Goal: Find specific page/section: Find specific page/section

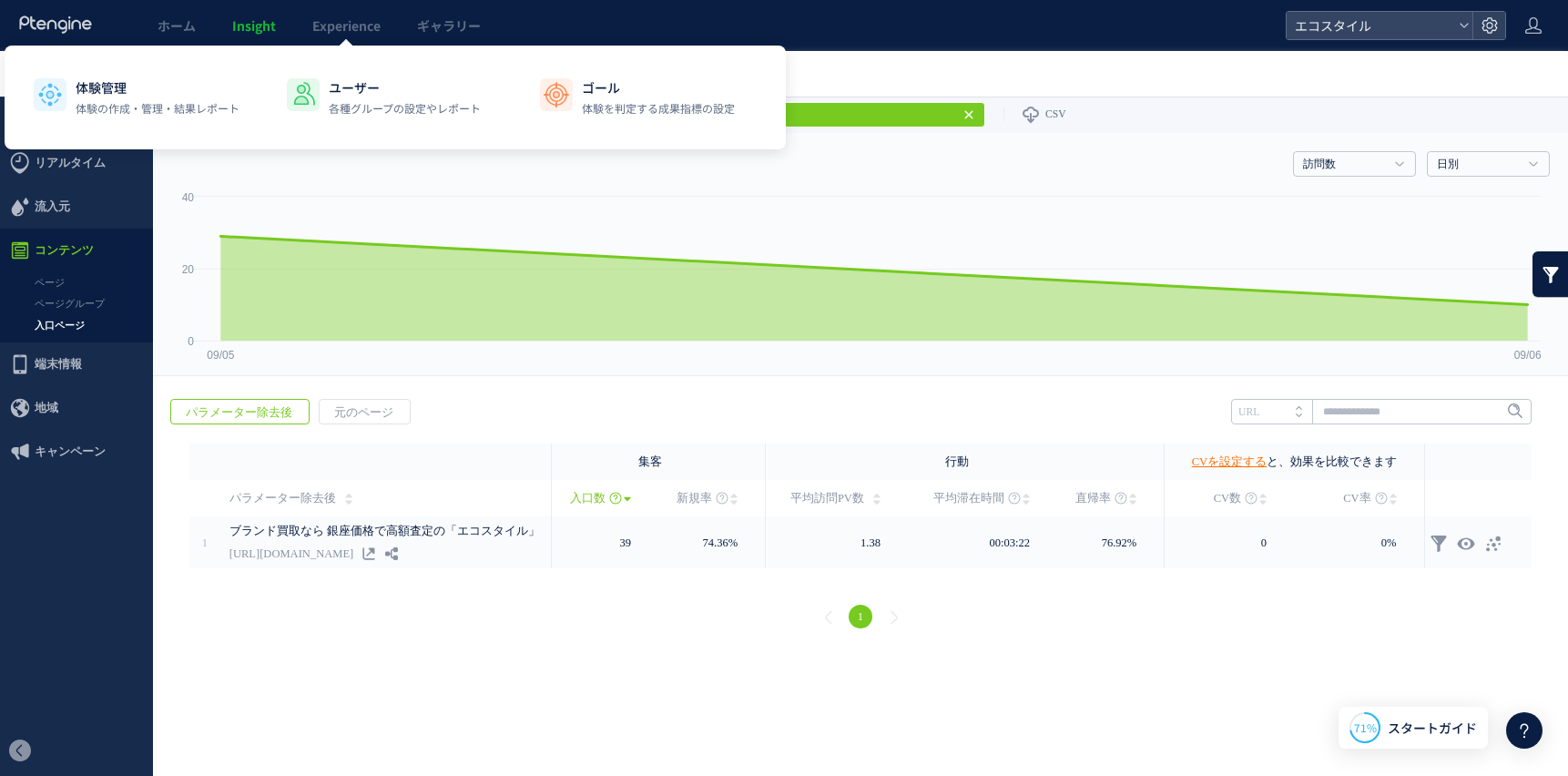
click at [240, 25] on span "Insight" at bounding box center [254, 26] width 44 height 19
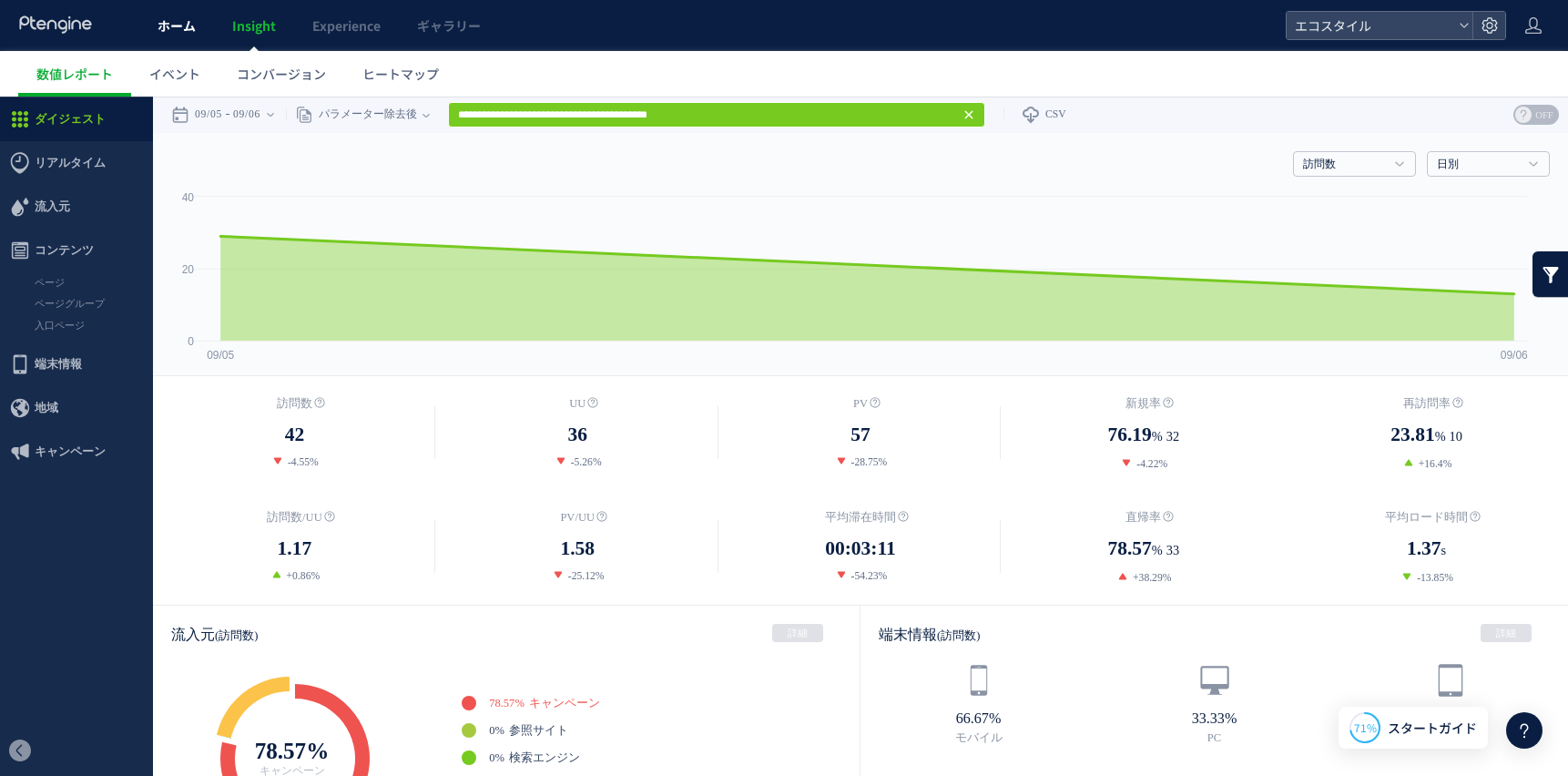
click at [185, 28] on span "ホーム" at bounding box center [176, 26] width 38 height 19
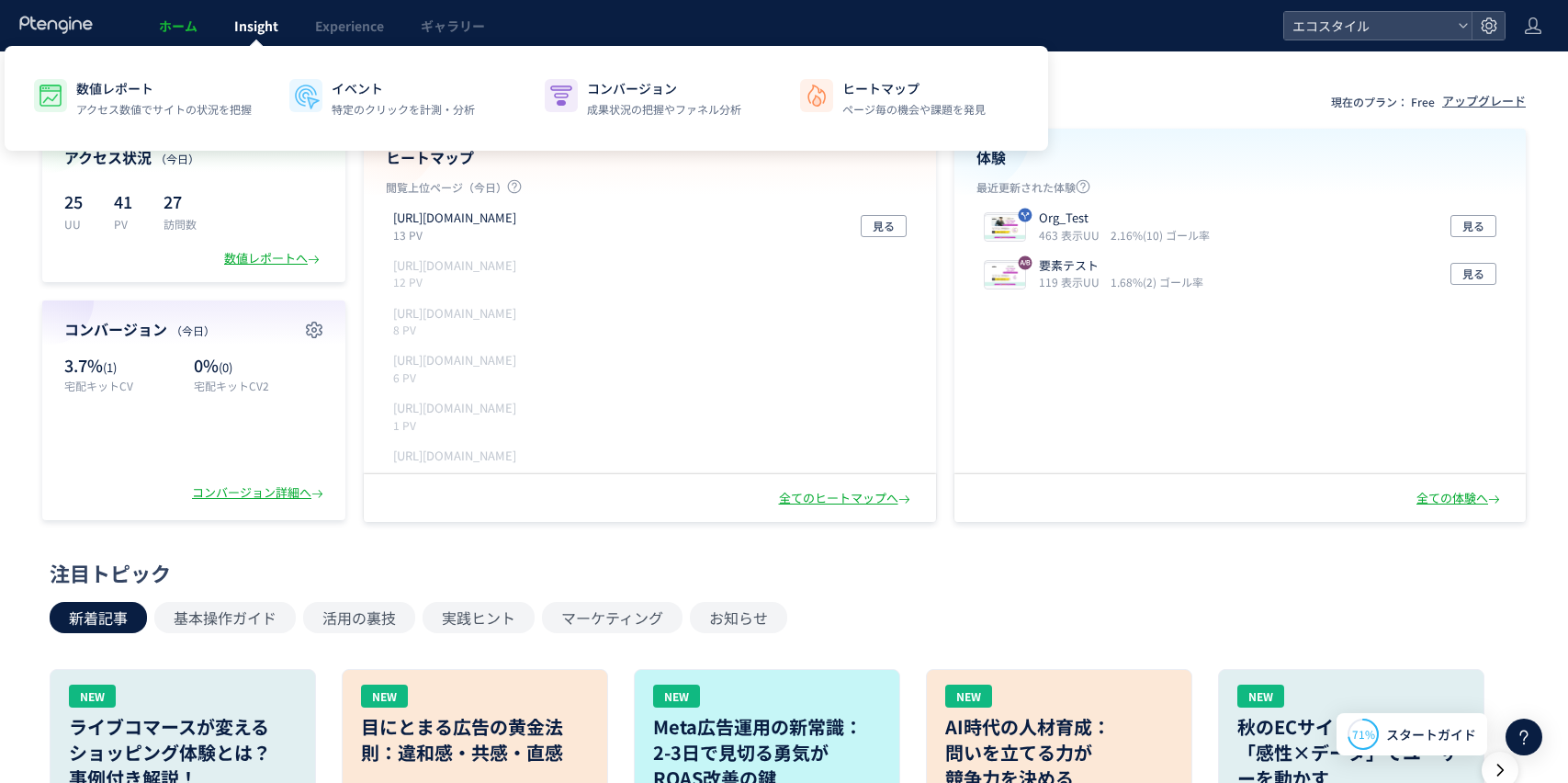
click at [245, 20] on span "Insight" at bounding box center [256, 26] width 44 height 19
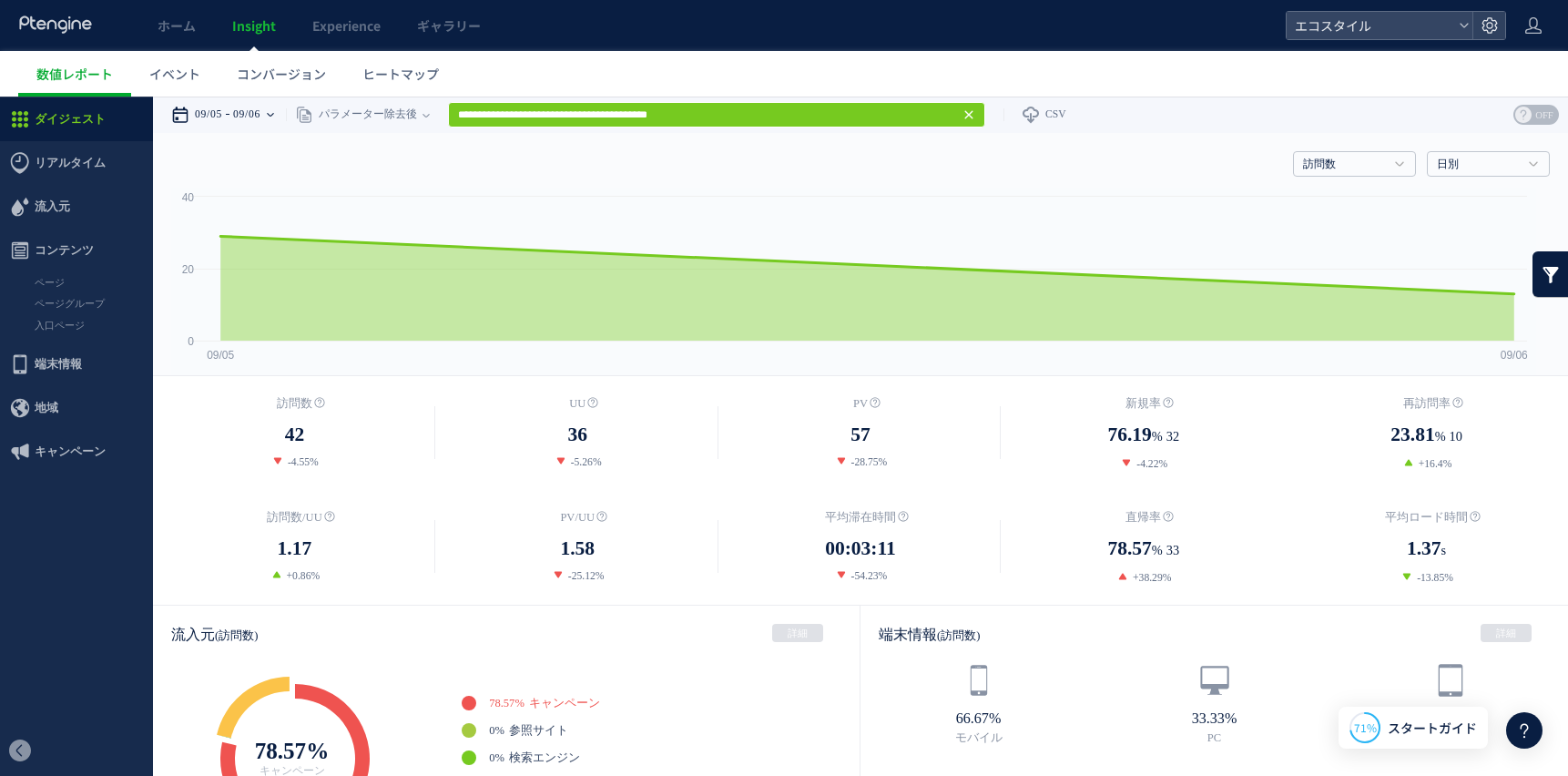
click at [255, 111] on time "09/06" at bounding box center [246, 114] width 27 height 36
click at [256, 110] on time "09/06" at bounding box center [246, 114] width 27 height 36
click at [62, 324] on link "入口ページ" at bounding box center [76, 326] width 153 height 21
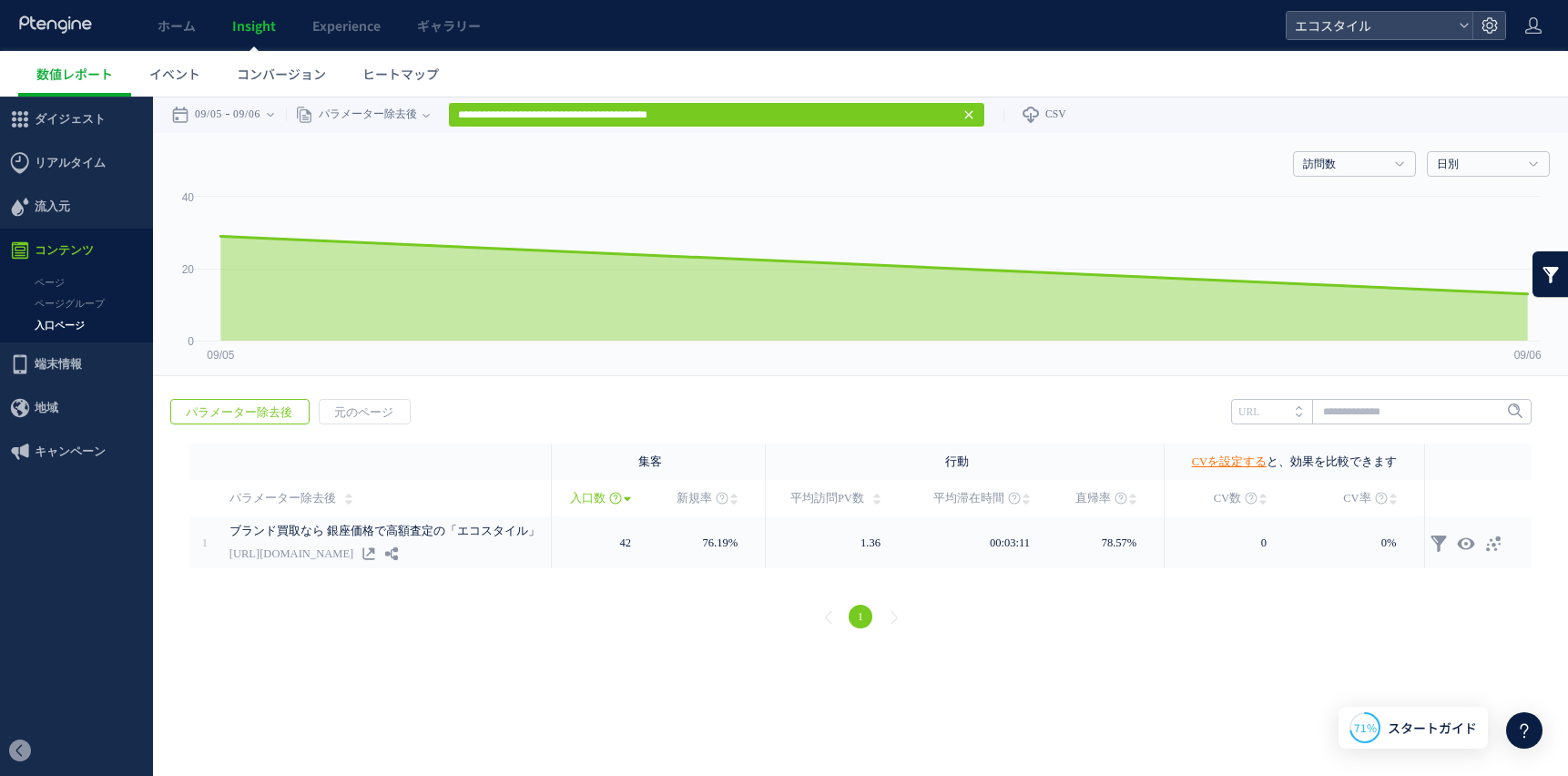
click at [977, 117] on icon at bounding box center [969, 115] width 15 height 15
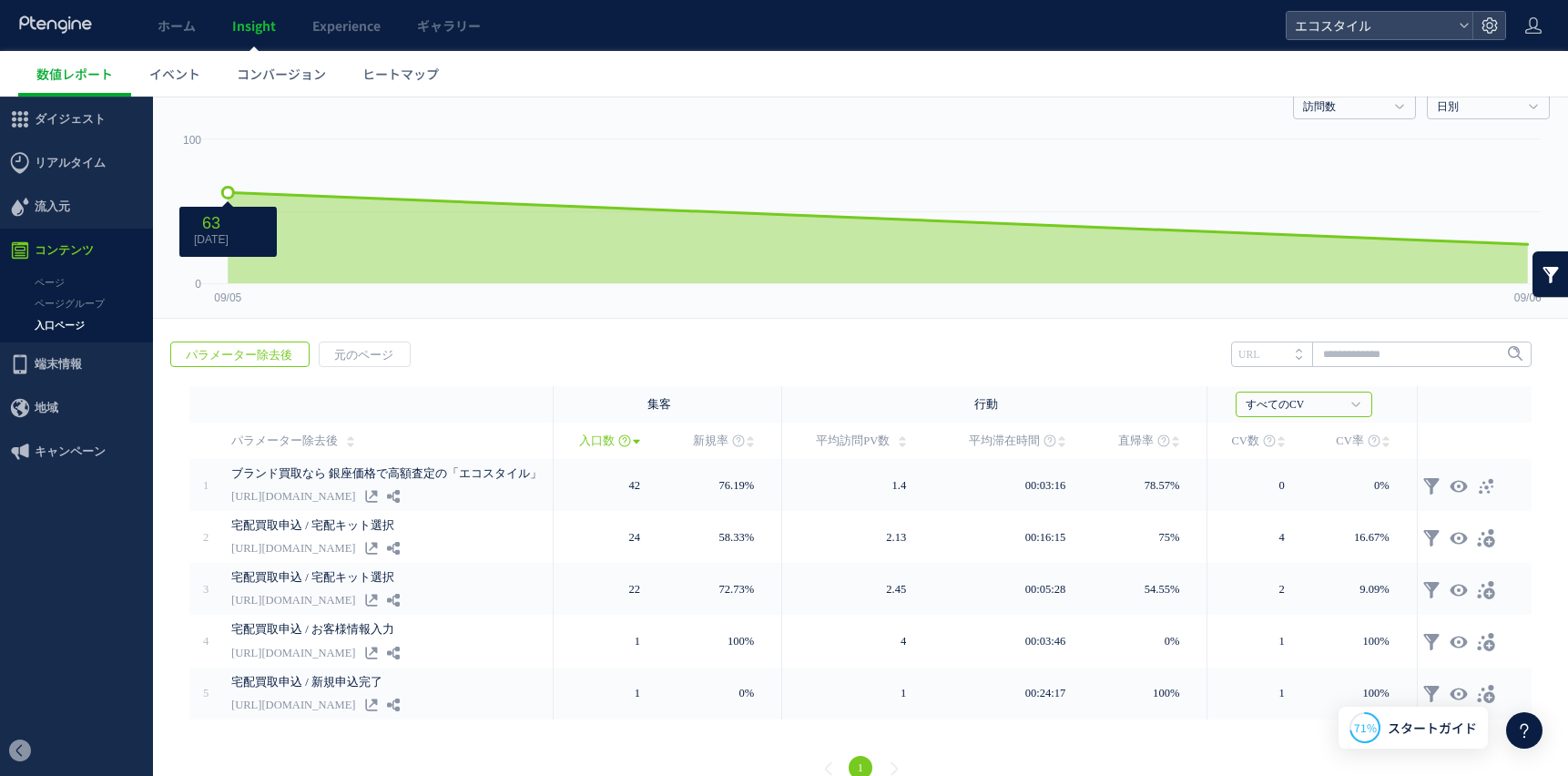
scroll to position [81, 0]
